Goal: Information Seeking & Learning: Find specific fact

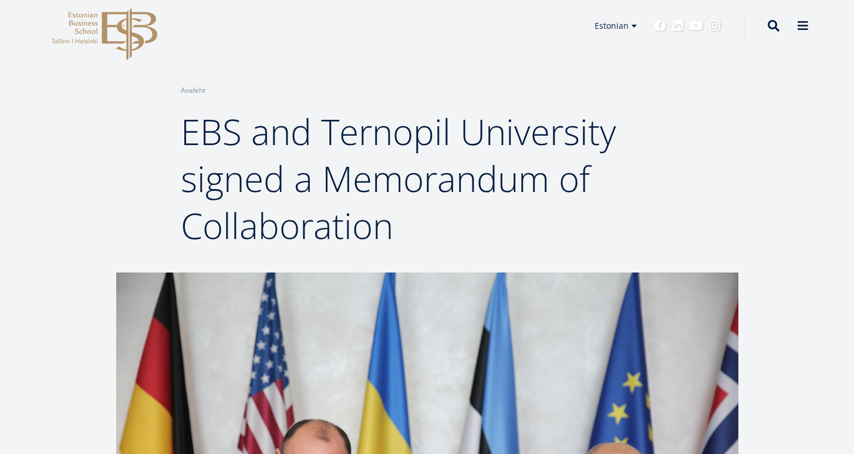
scroll to position [16, 0]
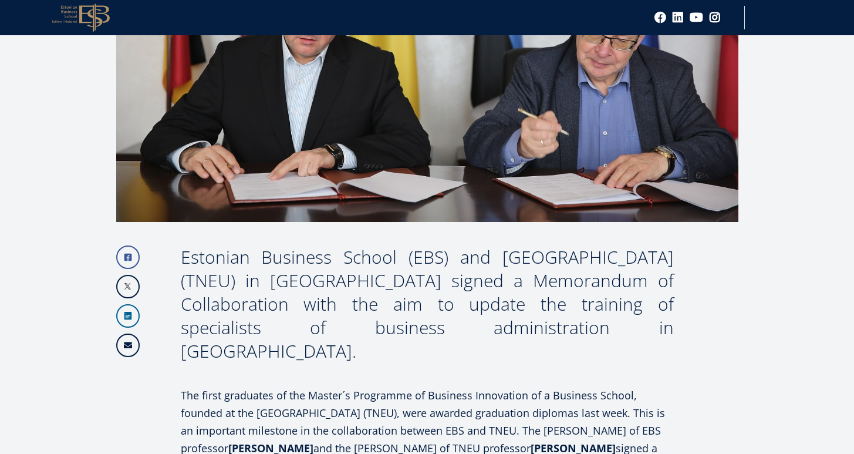
scroll to position [482, 0]
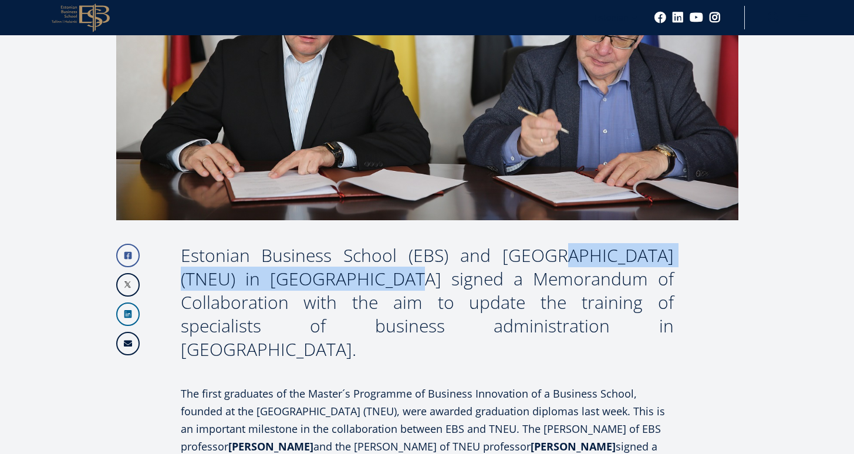
drag, startPoint x: 527, startPoint y: 256, endPoint x: 340, endPoint y: 280, distance: 188.0
click at [340, 280] on div "Estonian Business School (EBS) and [GEOGRAPHIC_DATA] (TNEU) in [GEOGRAPHIC_DATA…" at bounding box center [427, 301] width 493 height 117
copy div "[GEOGRAPHIC_DATA]"
